Goal: Transaction & Acquisition: Purchase product/service

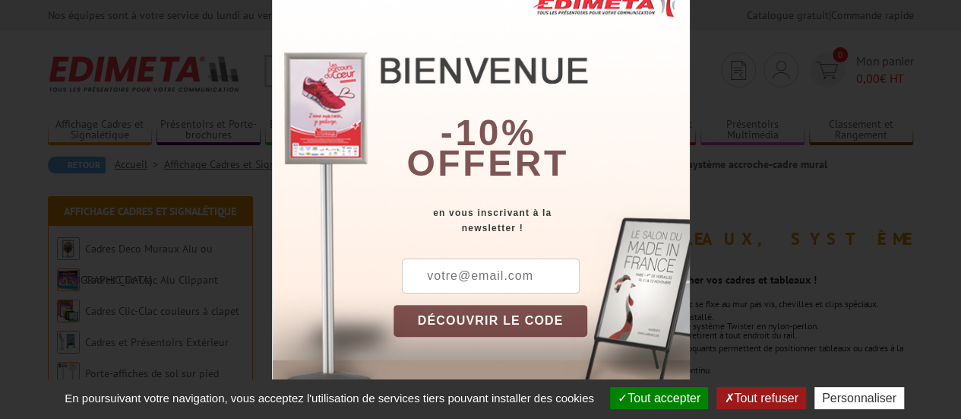
scroll to position [59, 0]
click at [763, 180] on div "× -10% offert en vous inscrivant à la newsletter ! DÉCOUVRIR LE CODE Copier le …" at bounding box center [480, 209] width 961 height 419
click at [272, 168] on div "× -10% offert en vous inscrivant à la newsletter ! DÉCOUVRIR LE CODE Copier le …" at bounding box center [481, 184] width 418 height 428
click at [770, 397] on button "Tout refuser" at bounding box center [760, 398] width 89 height 22
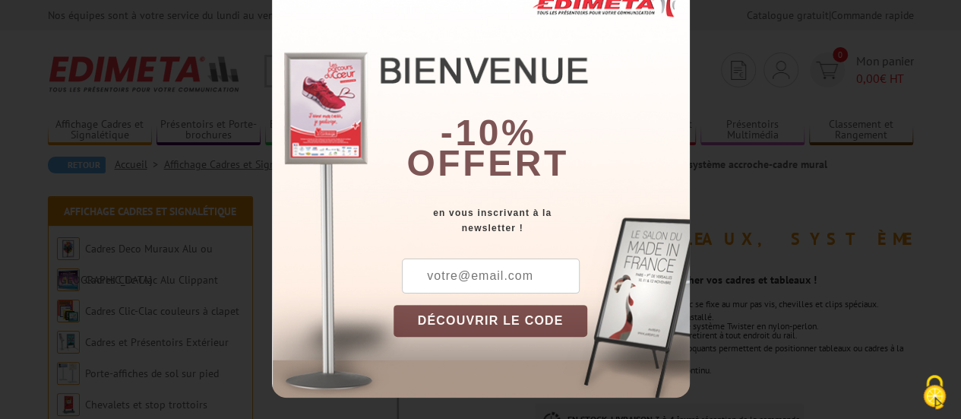
click at [454, 163] on font "offert" at bounding box center [487, 163] width 163 height 40
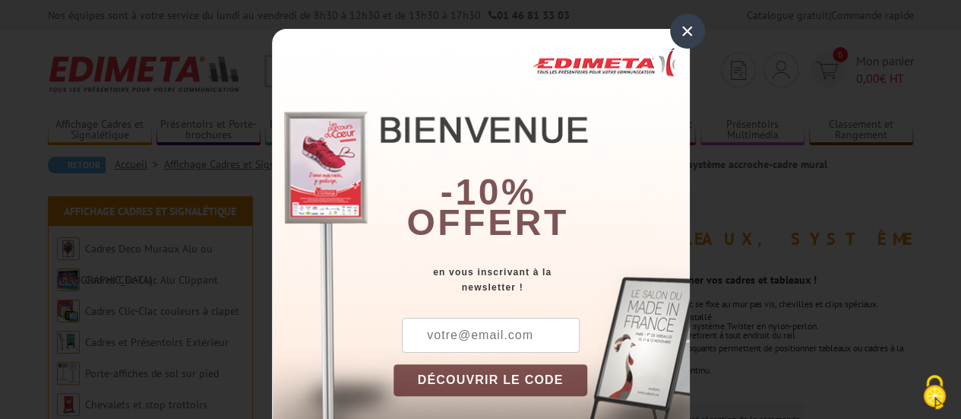
scroll to position [0, 0]
click at [682, 36] on div "×" at bounding box center [687, 31] width 35 height 35
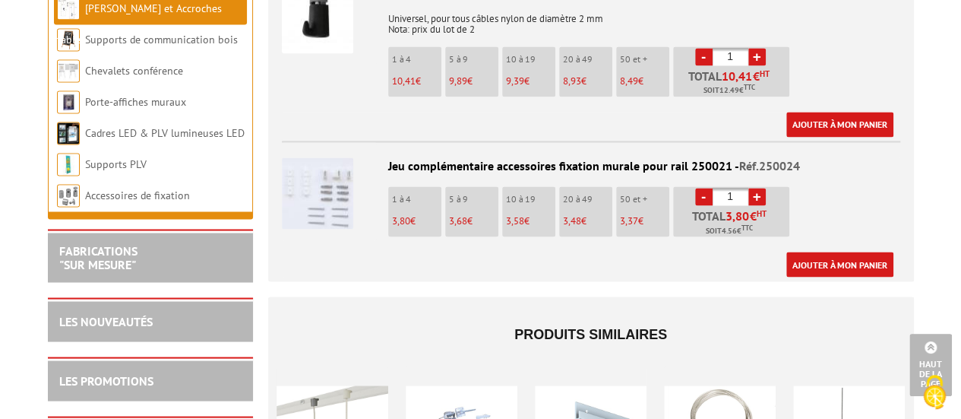
scroll to position [1215, 0]
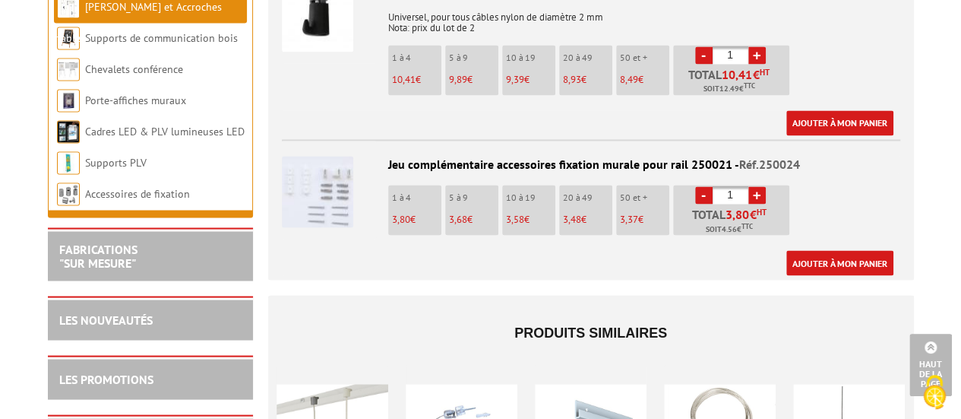
click at [327, 201] on img at bounding box center [317, 191] width 71 height 71
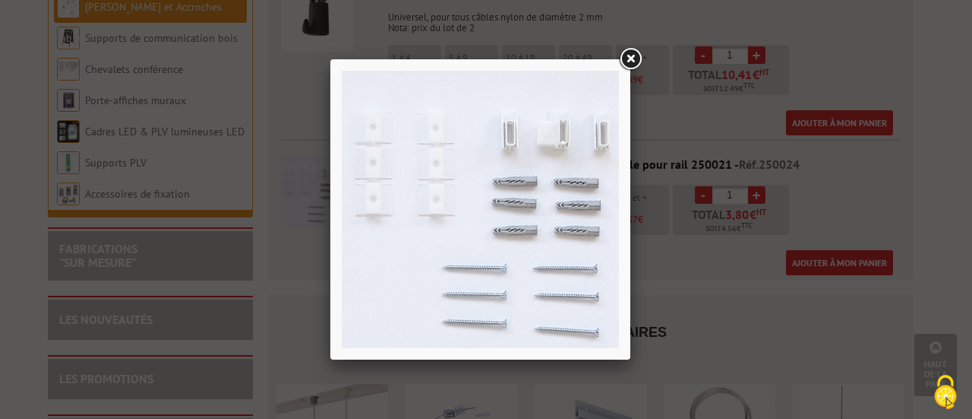
click at [629, 52] on link at bounding box center [630, 59] width 27 height 27
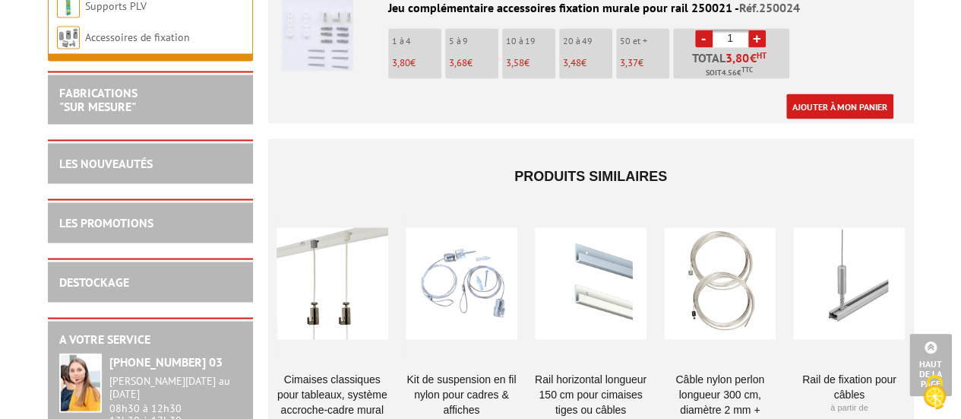
scroll to position [1443, 0]
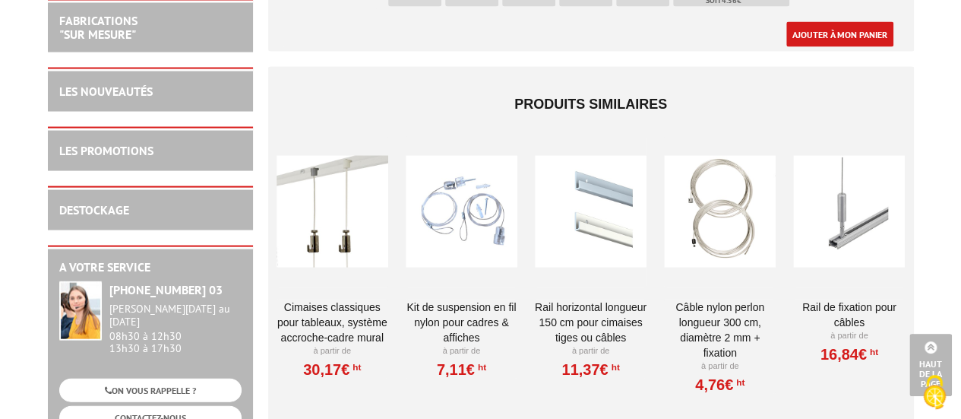
click at [455, 220] on div at bounding box center [462, 212] width 112 height 152
